Goal: Task Accomplishment & Management: Manage account settings

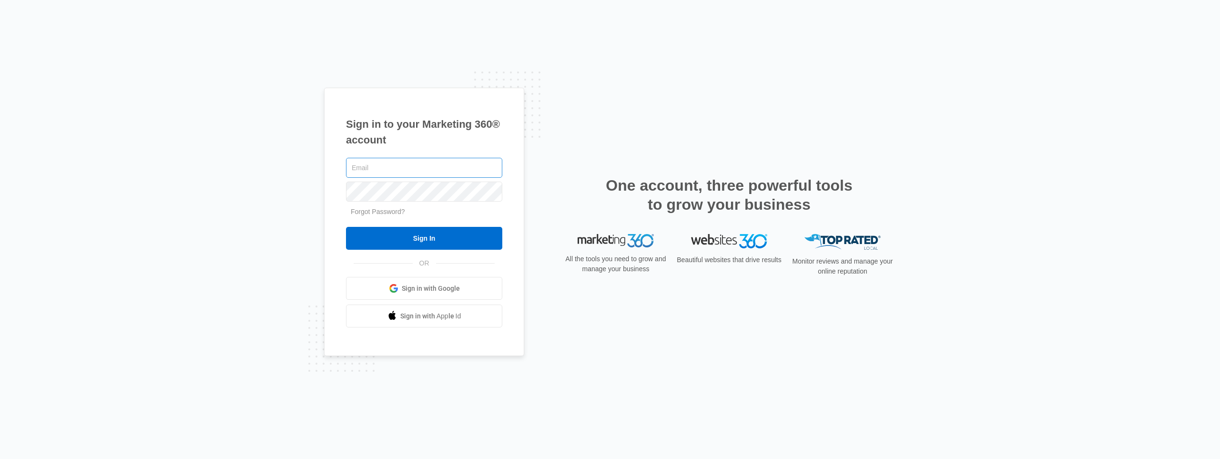
click at [408, 168] on input "text" at bounding box center [424, 168] width 156 height 20
click at [387, 169] on input "tea" at bounding box center [424, 168] width 156 height 20
paste input "[EMAIL_ADDRESS][DOMAIN_NAME]"
type input "[EMAIL_ADDRESS][DOMAIN_NAME]"
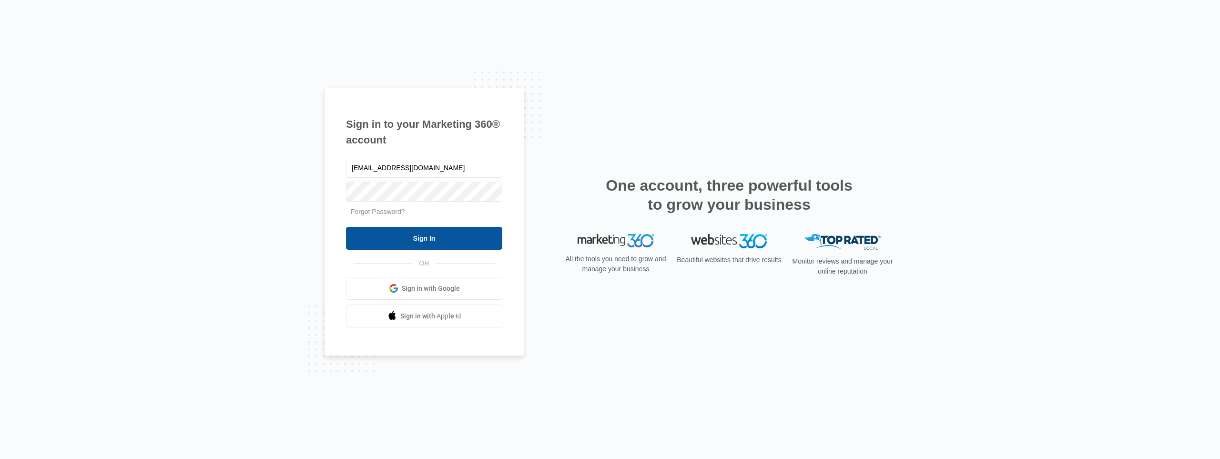
click at [404, 233] on input "Sign In" at bounding box center [424, 238] width 156 height 23
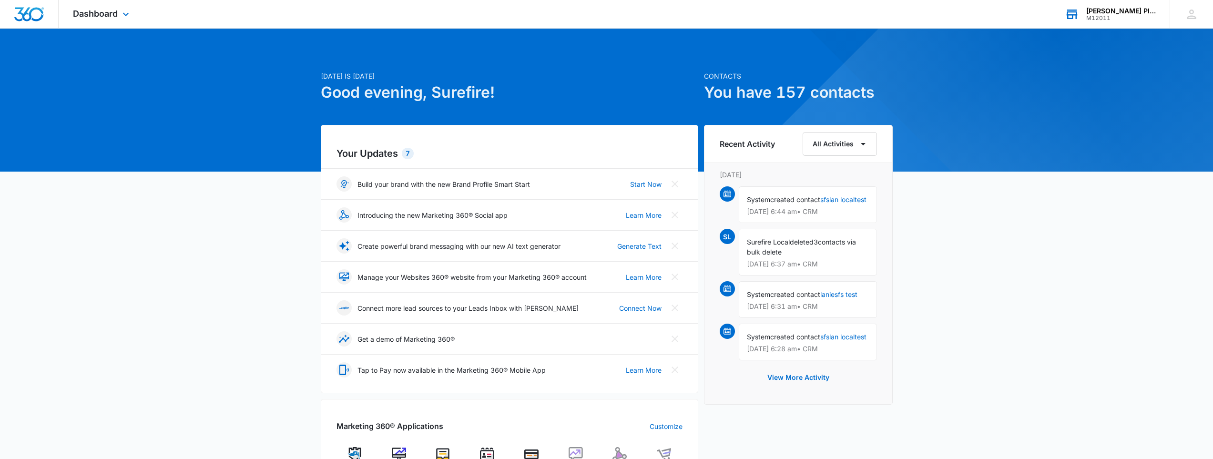
click at [1111, 13] on div "Mojica Plumbing & Drain Cleaning" at bounding box center [1121, 11] width 70 height 8
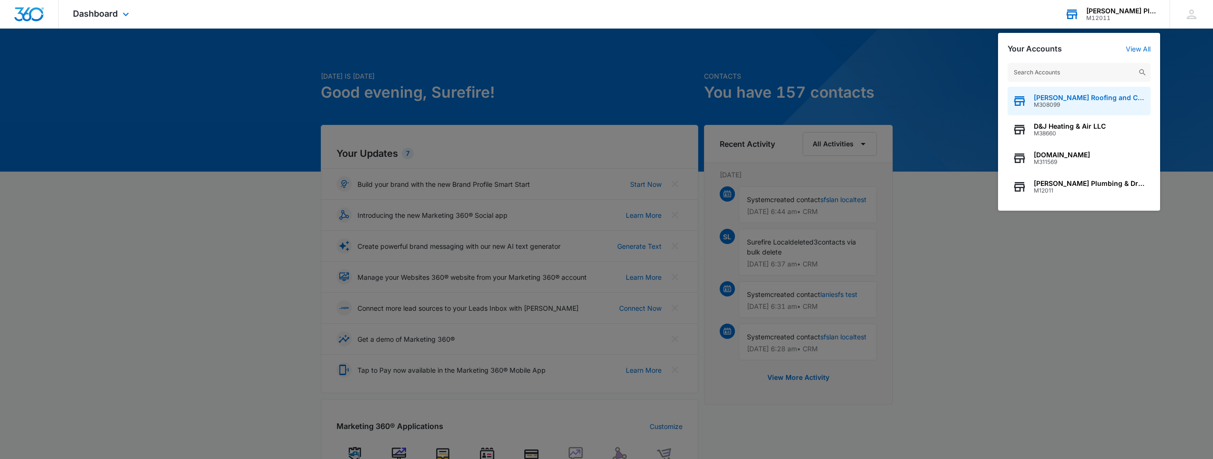
click at [1071, 96] on span "Reynolds Roofing and Construction" at bounding box center [1089, 98] width 112 height 8
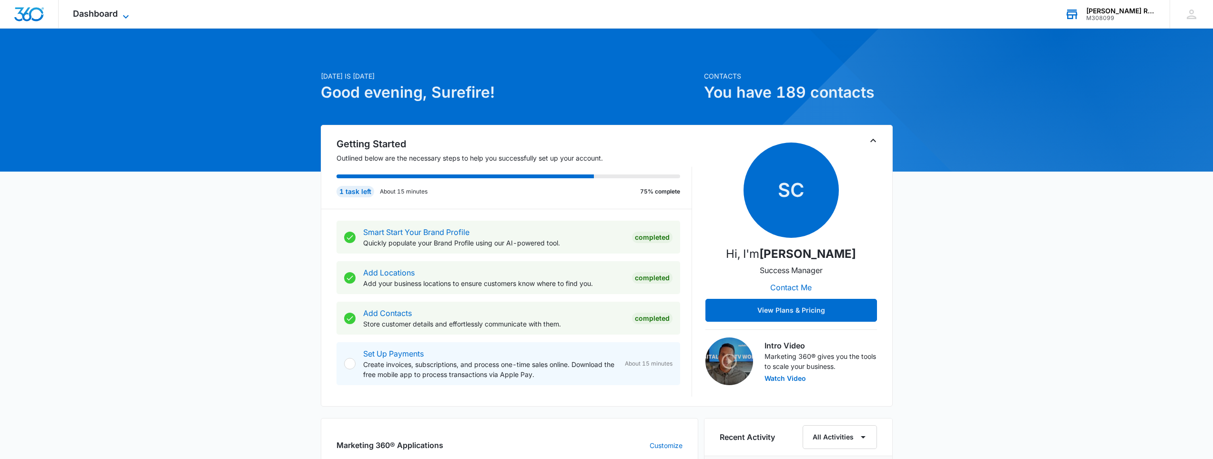
click at [106, 17] on span "Dashboard" at bounding box center [95, 14] width 45 height 10
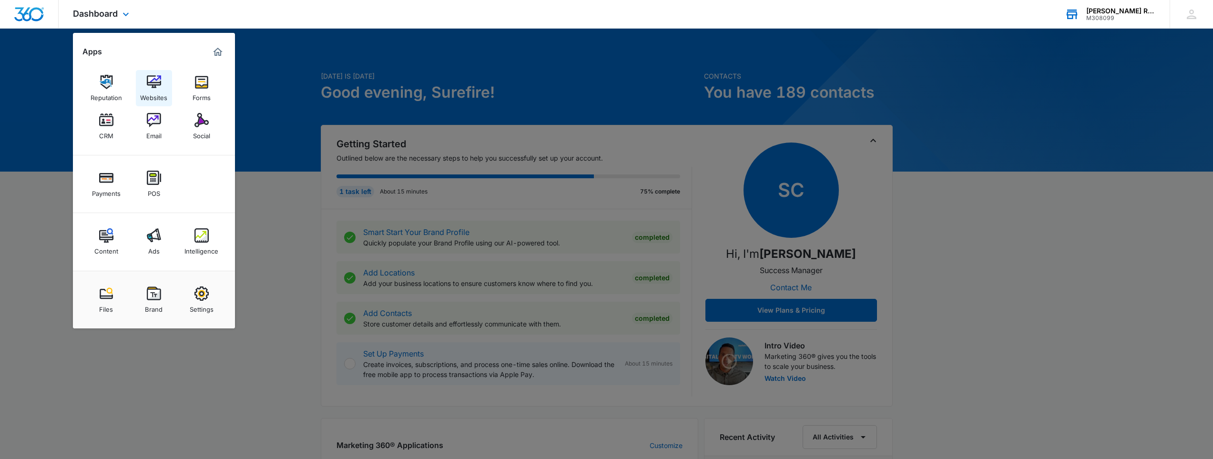
click at [147, 89] on div "Websites" at bounding box center [153, 95] width 27 height 12
